Goal: Task Accomplishment & Management: Use online tool/utility

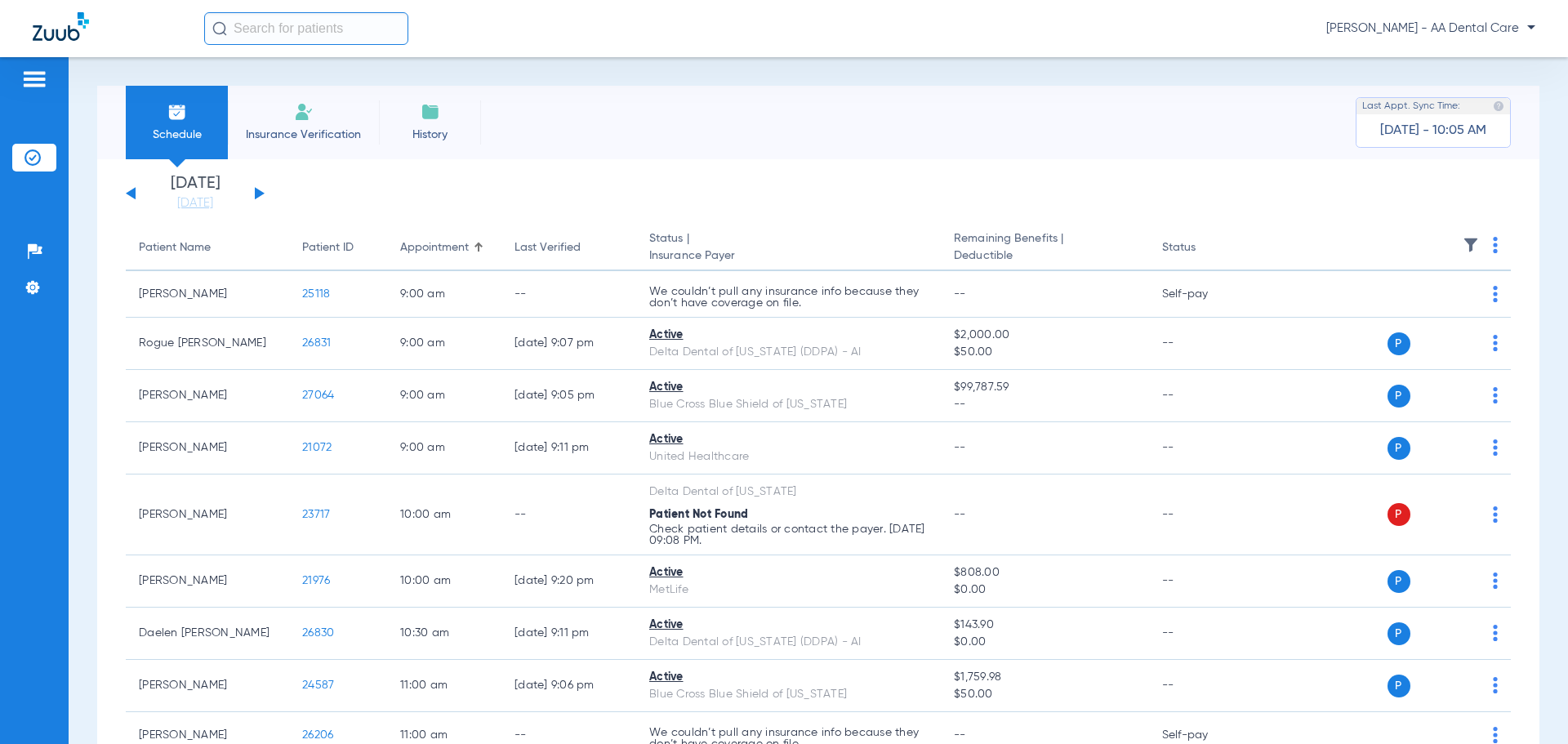
click at [276, 124] on li "Insurance Verification" at bounding box center [303, 122] width 151 height 73
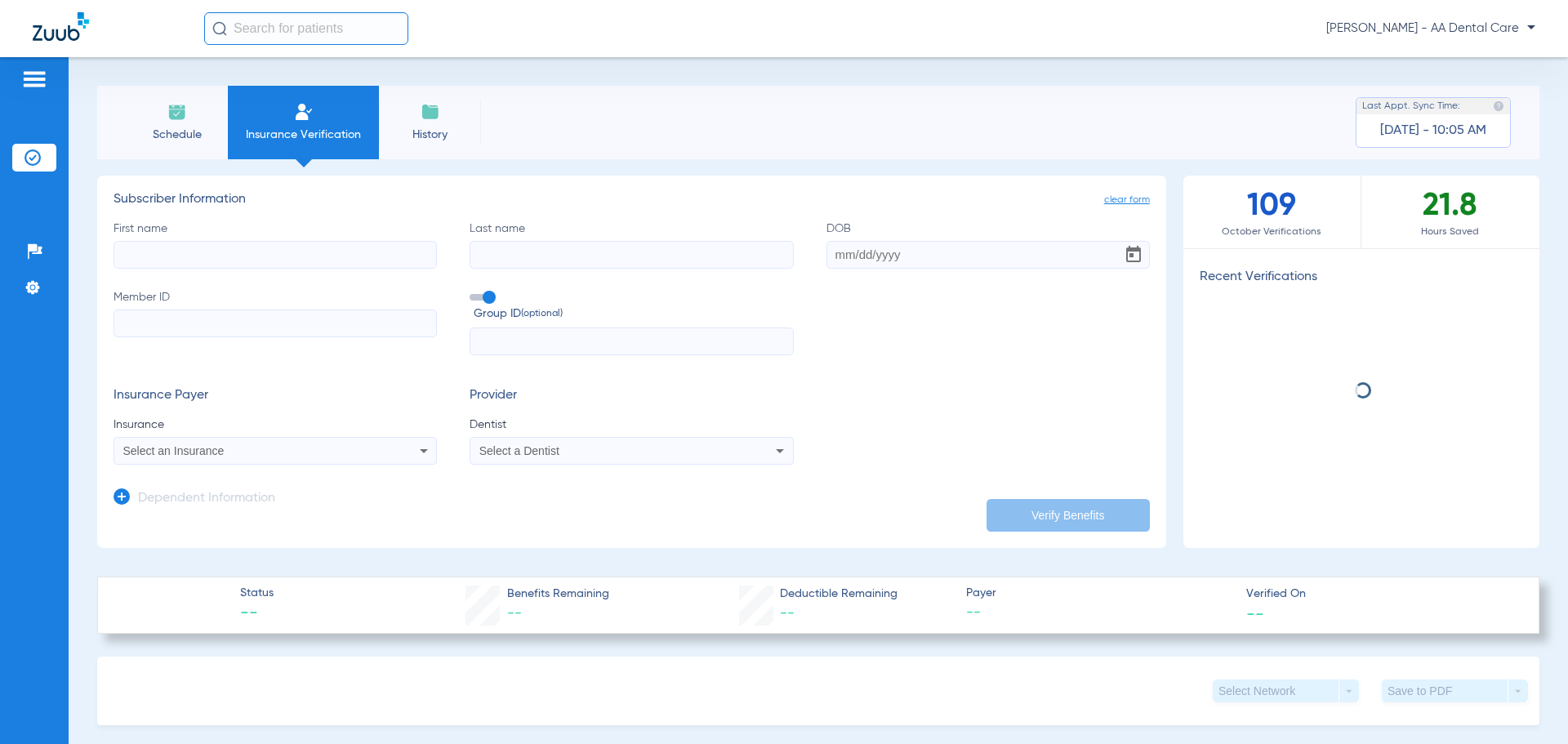
click at [216, 261] on input "First name" at bounding box center [275, 255] width 324 height 28
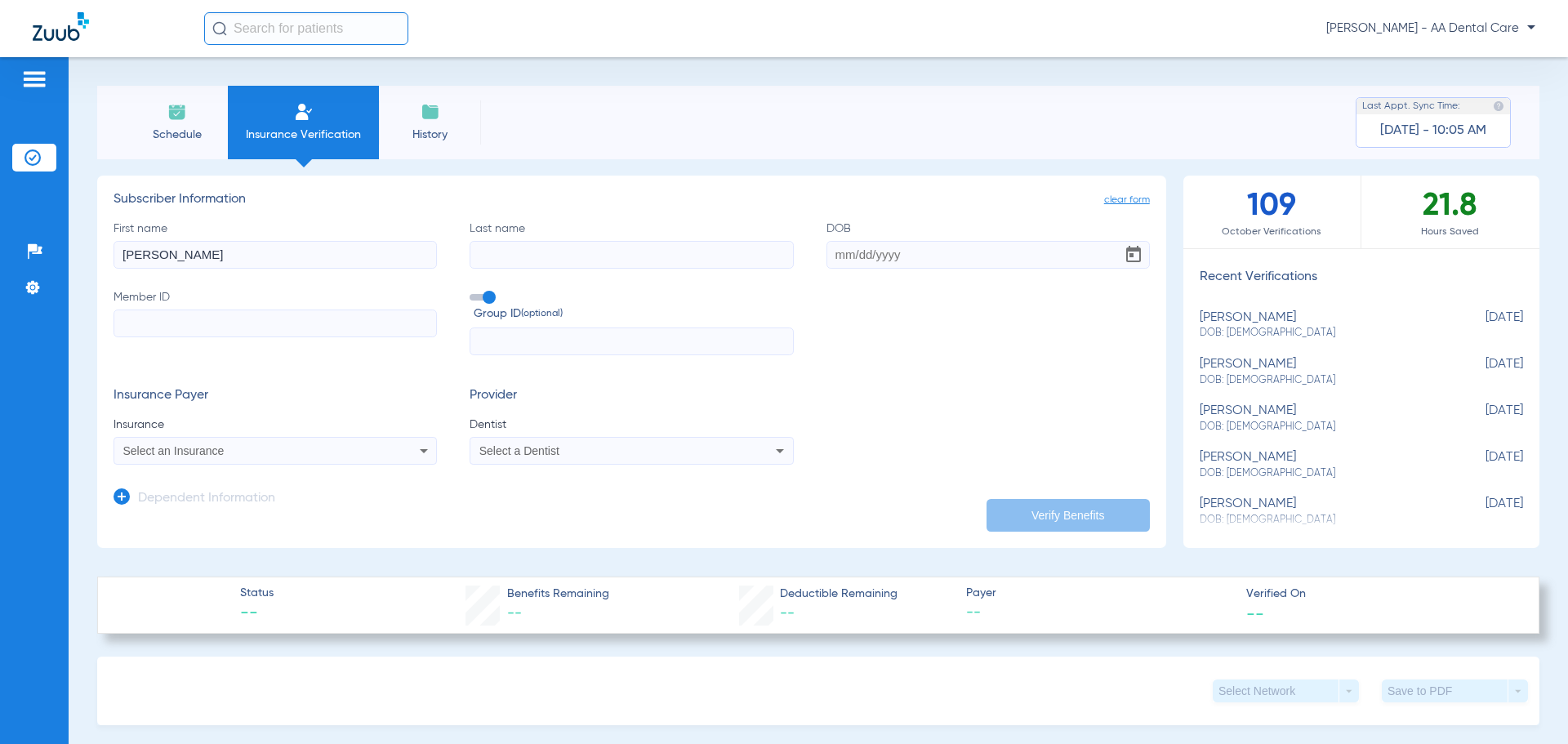
type input "[PERSON_NAME]"
type input "Davidson"
type input "[DATE]"
paste input "8010924079"
type input "8010924079"
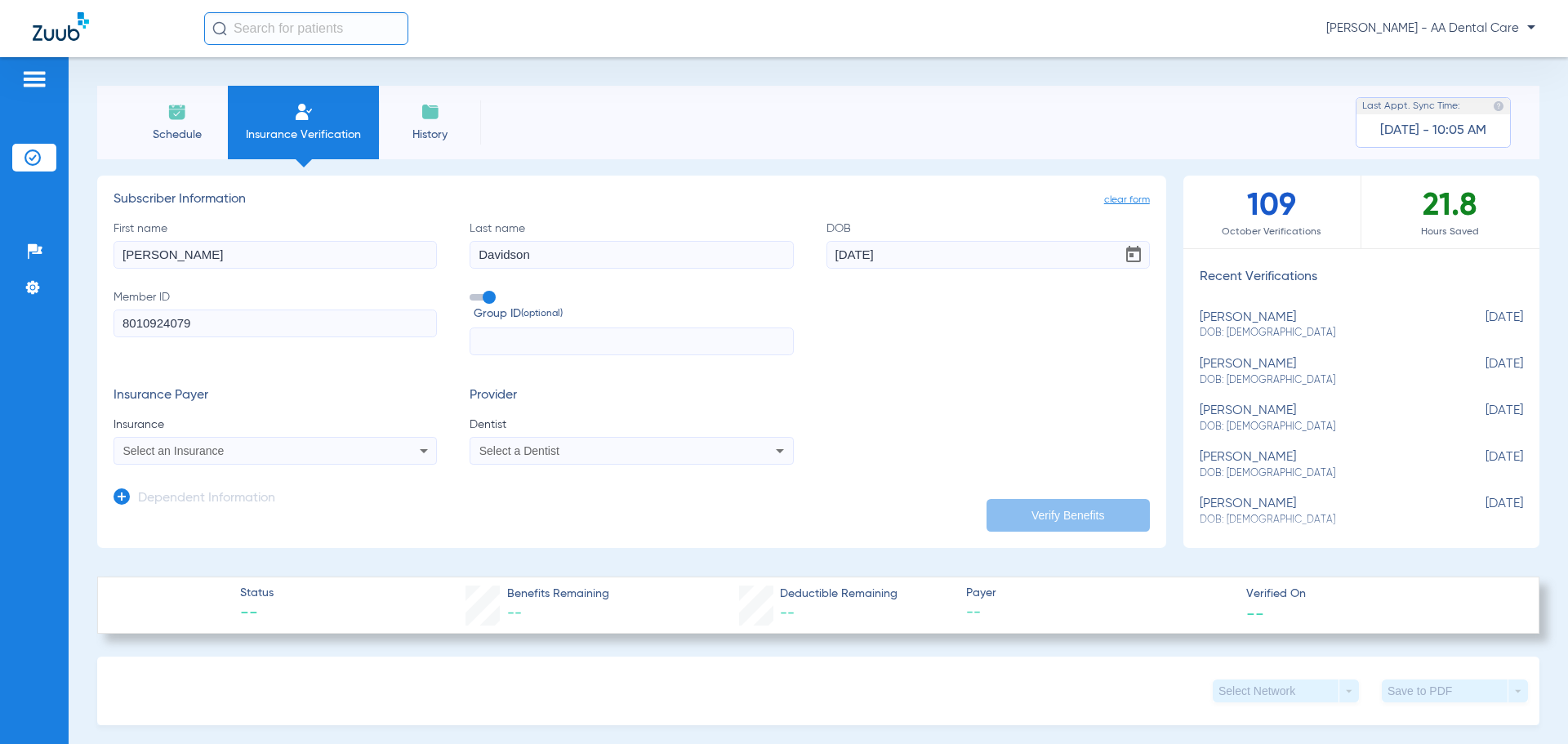
click at [358, 453] on div "Select an Insurance" at bounding box center [246, 451] width 245 height 11
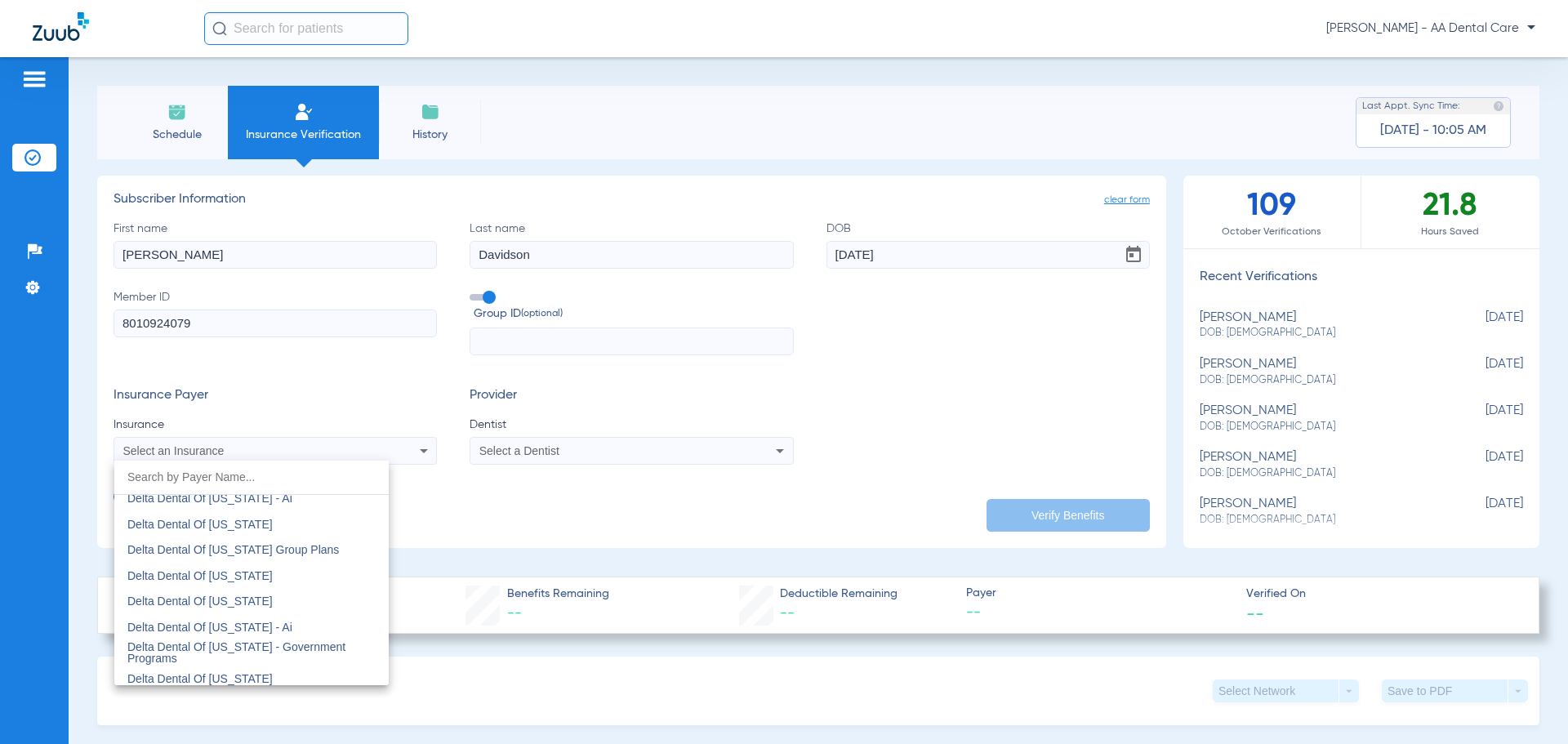
scroll to position [3349, 0]
click at [290, 532] on mat-option "Delta Dental Of [US_STATE]" at bounding box center [251, 530] width 274 height 26
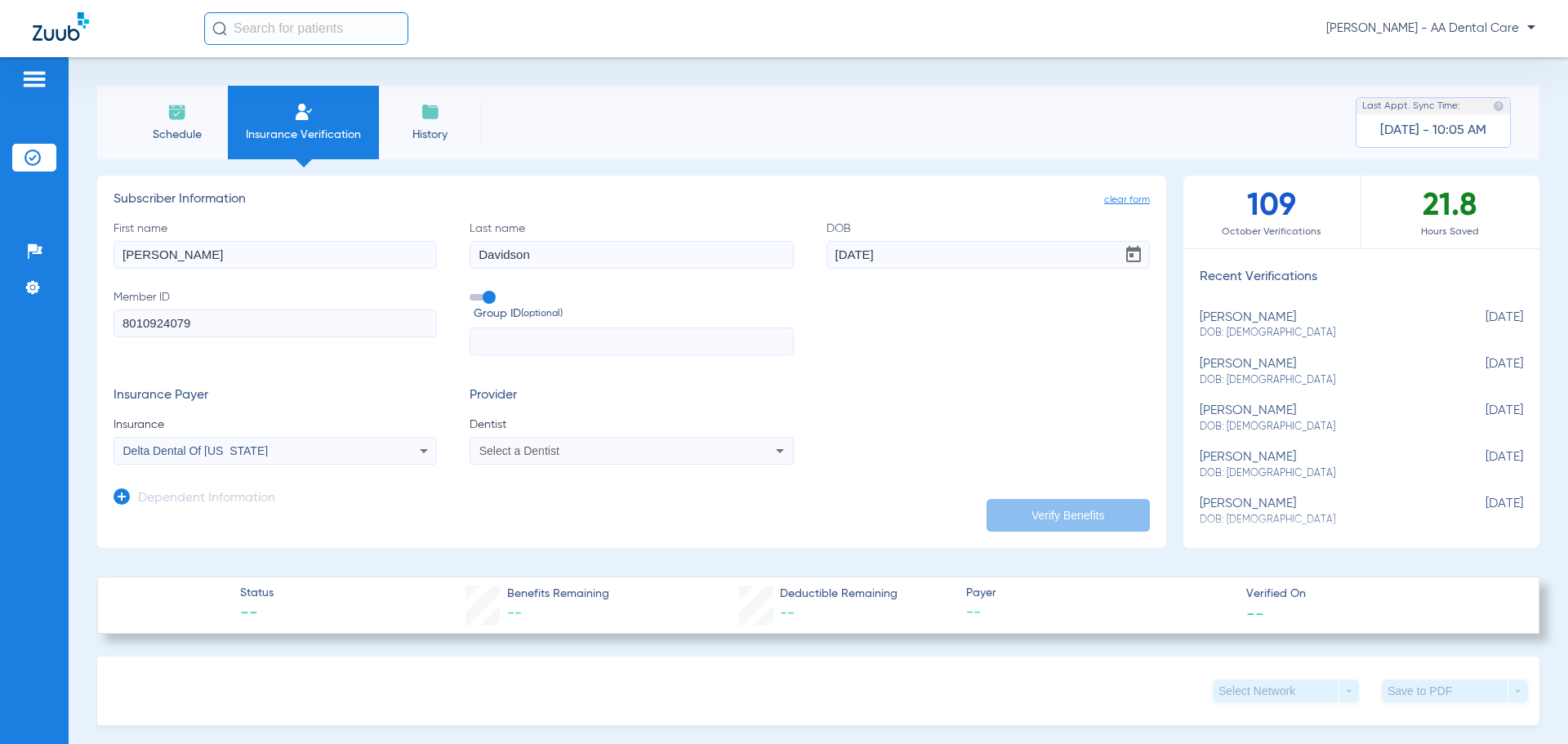
click at [539, 451] on span "Select a Dentist" at bounding box center [520, 451] width 80 height 13
type input "naq"
click at [529, 518] on mat-option "[PERSON_NAME] 1891179529" at bounding box center [605, 508] width 274 height 26
click at [1047, 507] on button "Verify Benefits" at bounding box center [1069, 515] width 164 height 33
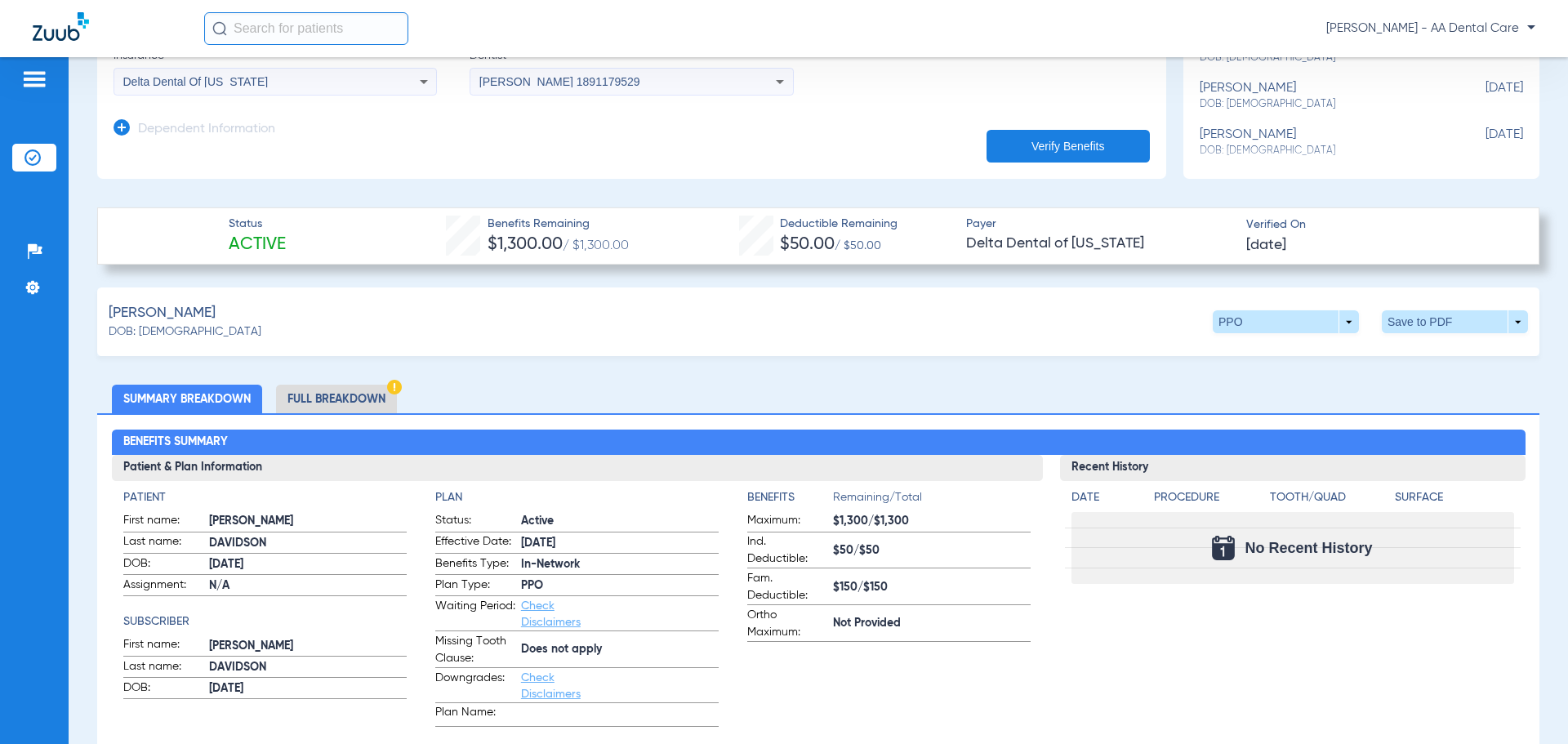
scroll to position [0, 0]
